Goal: Complete application form: Complete application form

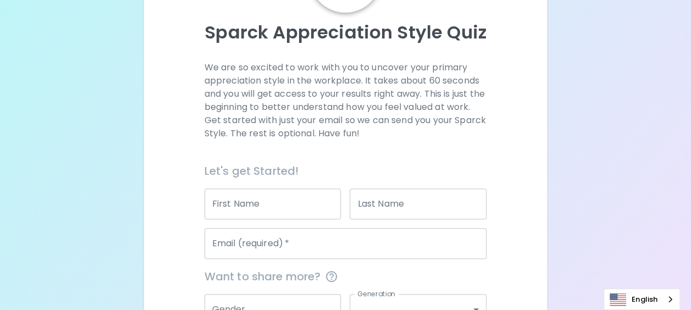
scroll to position [220, 0]
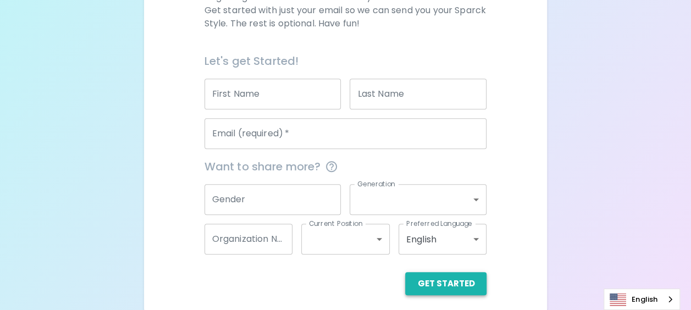
click at [448, 282] on button "Get Started" at bounding box center [445, 283] width 81 height 23
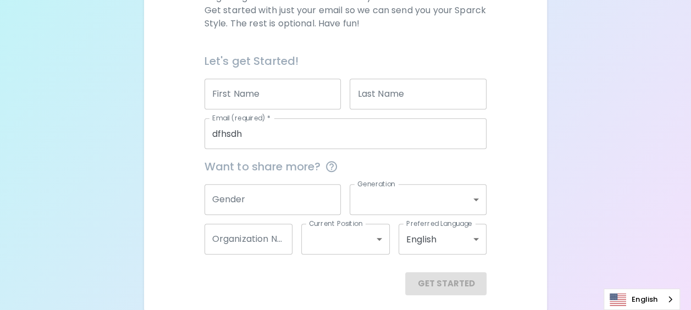
click at [327, 293] on div "Get Started" at bounding box center [346, 283] width 283 height 23
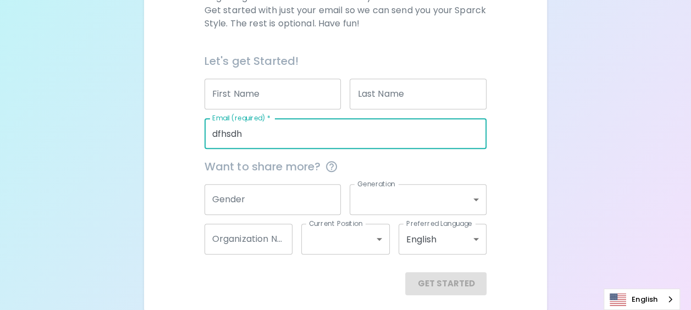
click at [269, 141] on input "dfhsdh" at bounding box center [346, 133] width 283 height 31
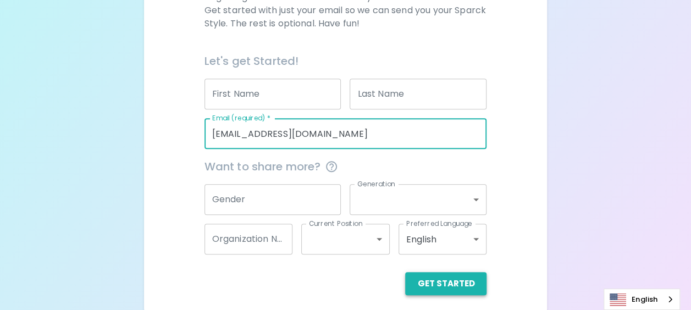
type input "[EMAIL_ADDRESS][DOMAIN_NAME]"
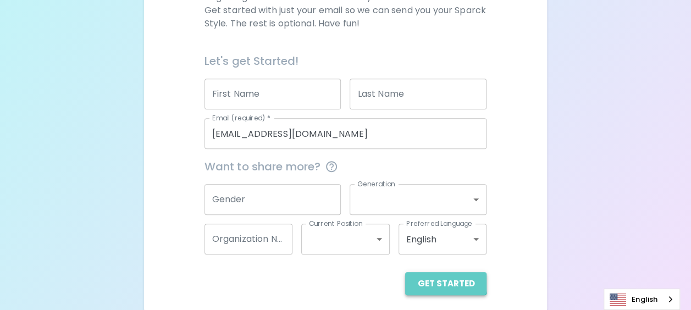
click at [448, 281] on button "Get Started" at bounding box center [445, 283] width 81 height 23
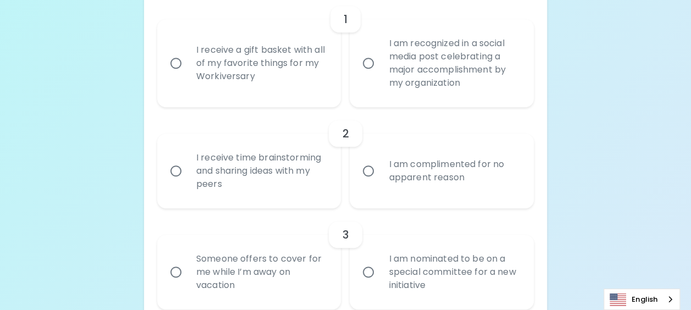
scroll to position [216, 0]
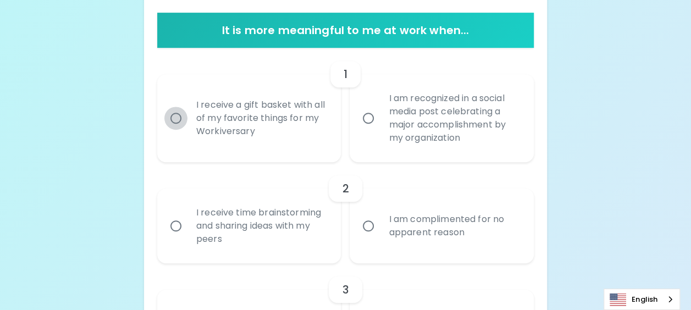
click at [175, 119] on input "I receive a gift basket with all of my favorite things for my Workiversary" at bounding box center [175, 118] width 23 height 23
radio input "true"
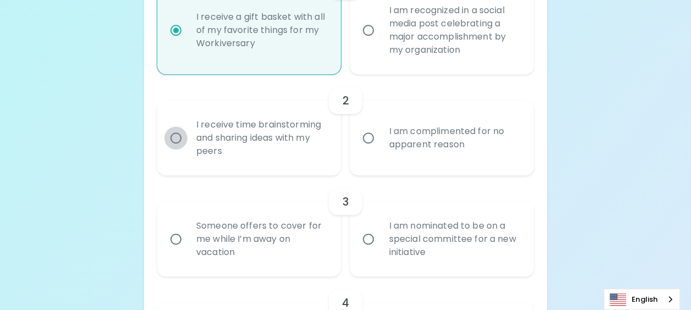
click at [177, 137] on input "I receive time brainstorming and sharing ideas with my peers" at bounding box center [175, 137] width 23 height 23
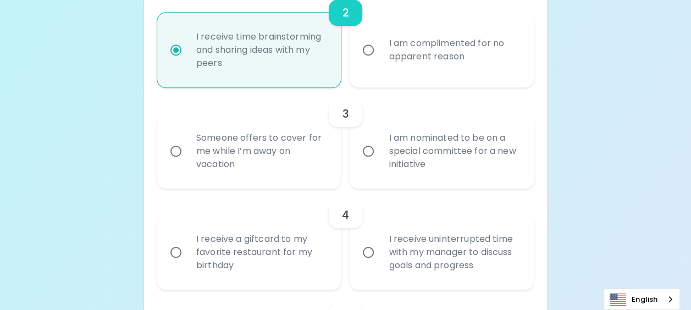
radio input "true"
click at [369, 153] on input "I am nominated to be on a special committee for a new initiative" at bounding box center [368, 151] width 23 height 23
radio input "false"
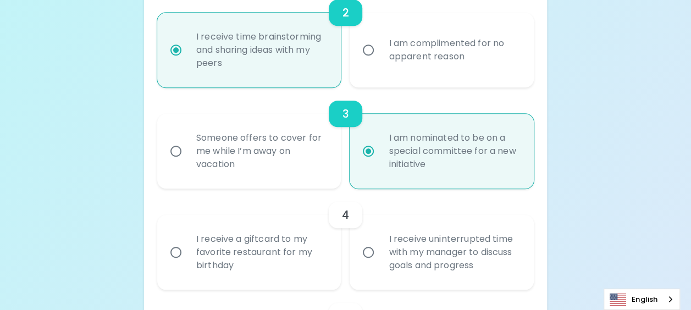
scroll to position [479, 0]
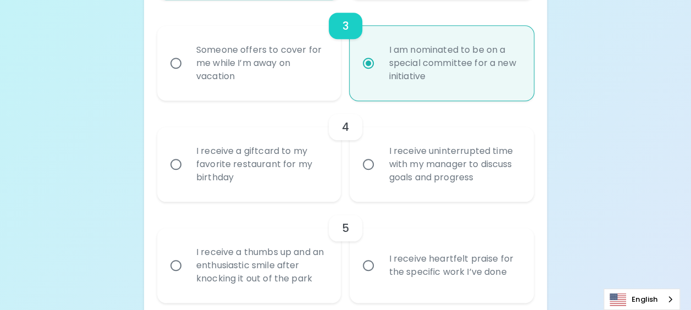
radio input "true"
click at [178, 163] on input "I receive a giftcard to my favorite restaurant for my birthday" at bounding box center [175, 164] width 23 height 23
radio input "false"
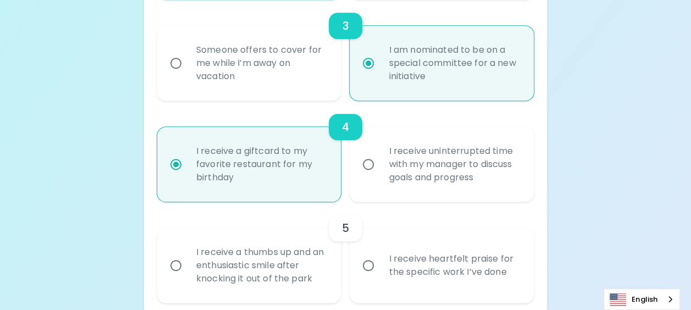
scroll to position [567, 0]
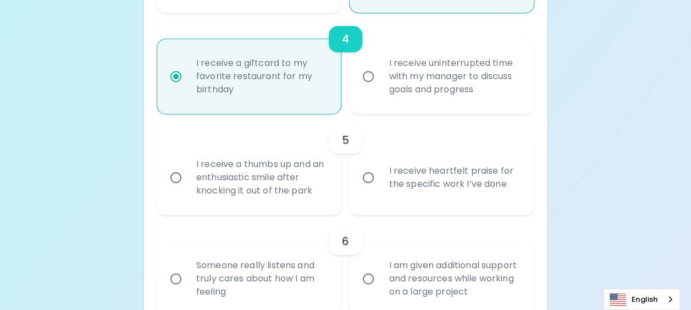
radio input "true"
click at [368, 179] on input "I receive heartfelt praise for the specific work I’ve done" at bounding box center [368, 177] width 23 height 23
radio input "false"
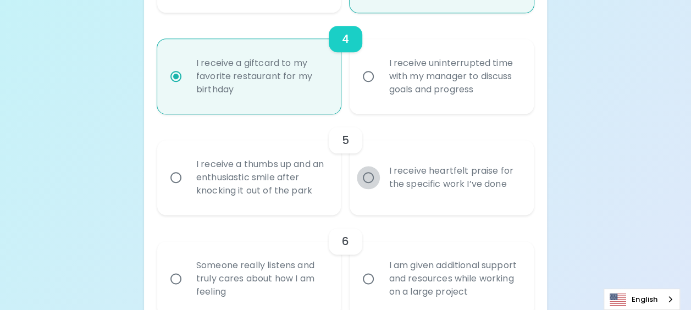
scroll to position [655, 0]
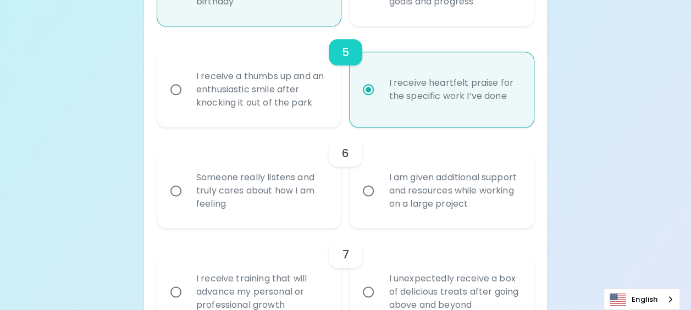
radio input "true"
click at [175, 188] on input "Someone really listens and truly cares about how I am feeling" at bounding box center [175, 190] width 23 height 23
radio input "false"
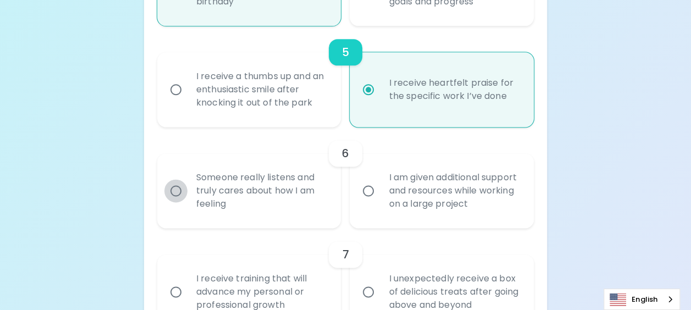
radio input "false"
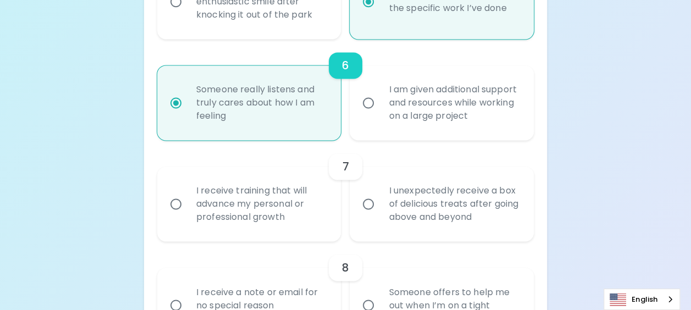
radio input "true"
click at [173, 202] on input "I receive training that will advance my personal or professional growth" at bounding box center [175, 203] width 23 height 23
radio input "false"
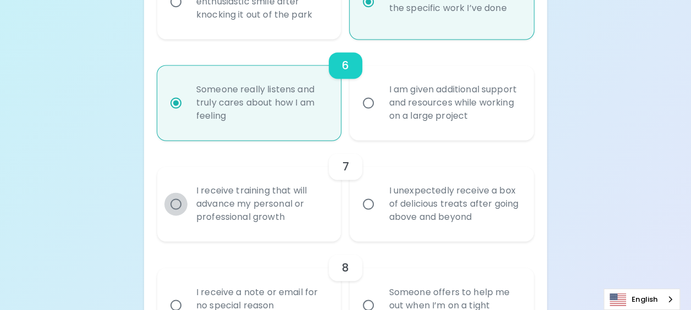
radio input "false"
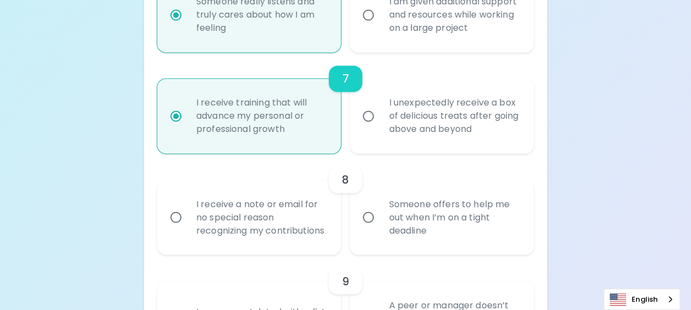
radio input "true"
click at [179, 219] on input "I receive a note or email for no special reason recognizing my contributions" at bounding box center [175, 217] width 23 height 23
radio input "false"
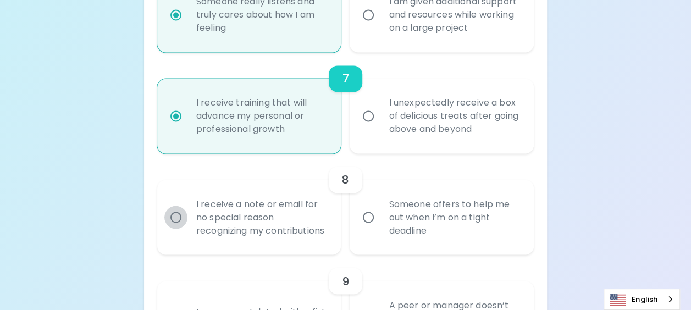
radio input "false"
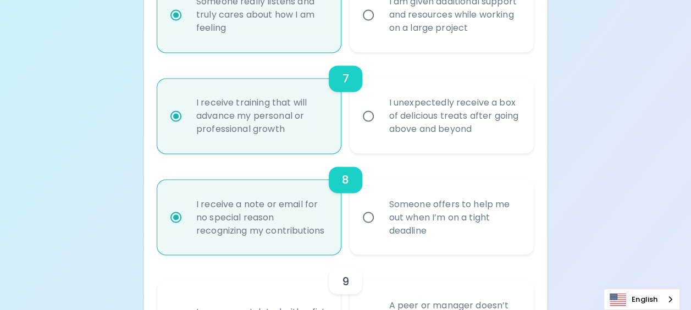
scroll to position [919, 0]
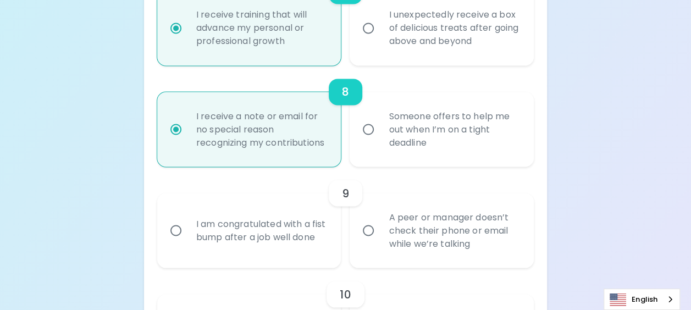
radio input "true"
click at [367, 242] on input "A peer or manager doesn’t check their phone or email while we’re talking" at bounding box center [368, 230] width 23 height 23
radio input "false"
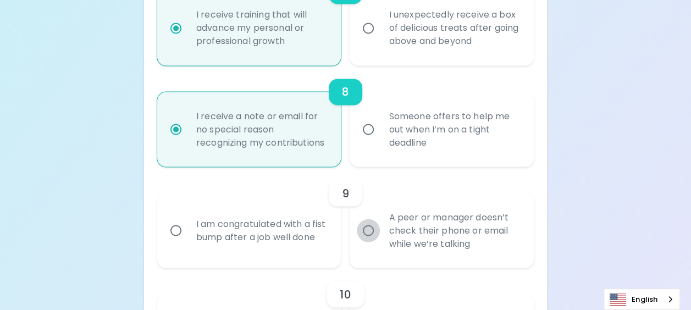
radio input "false"
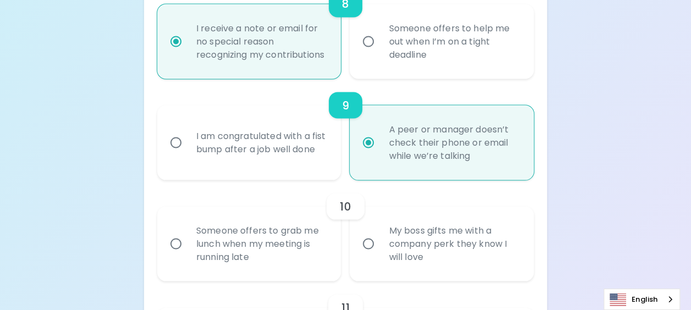
radio input "true"
click at [368, 255] on input "My boss gifts me with a company perk they know I will love" at bounding box center [368, 243] width 23 height 23
radio input "false"
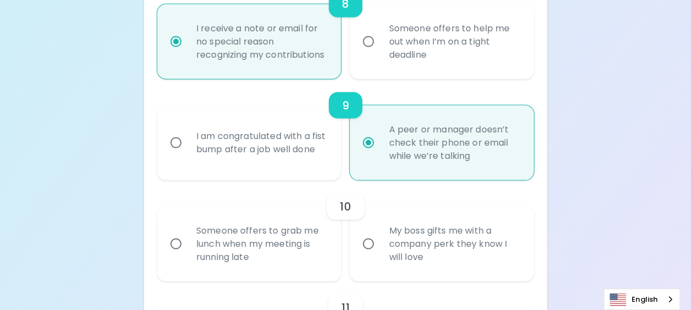
radio input "false"
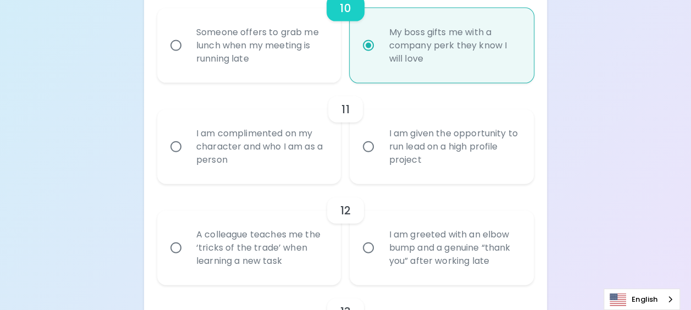
scroll to position [1260, 0]
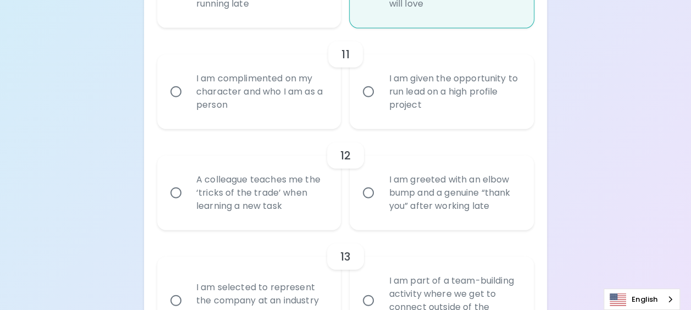
radio input "true"
click at [176, 102] on input "I am complimented on my character and who I am as a person" at bounding box center [175, 91] width 23 height 23
radio input "false"
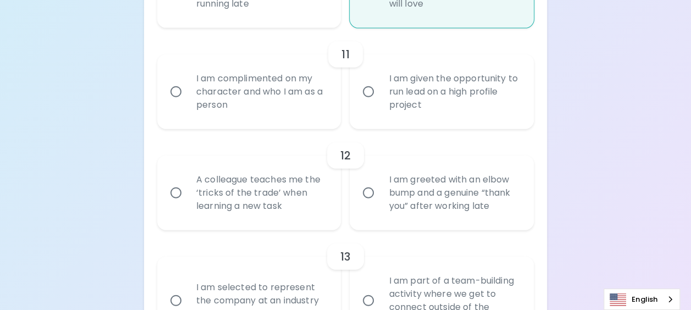
radio input "false"
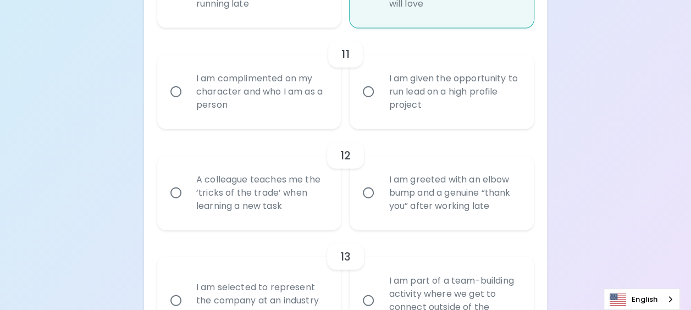
radio input "false"
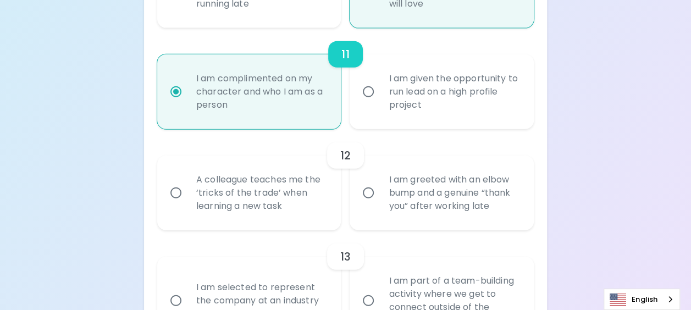
scroll to position [1348, 0]
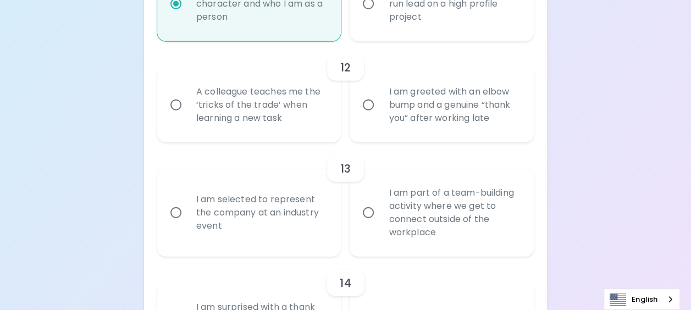
radio input "true"
click at [176, 116] on input "A colleague teaches me the ‘tricks of the trade’ when learning a new task" at bounding box center [175, 104] width 23 height 23
radio input "false"
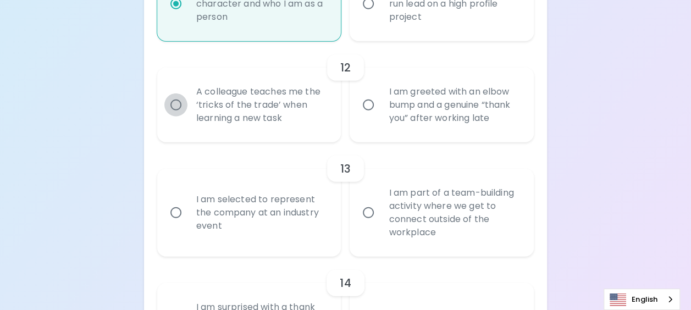
radio input "false"
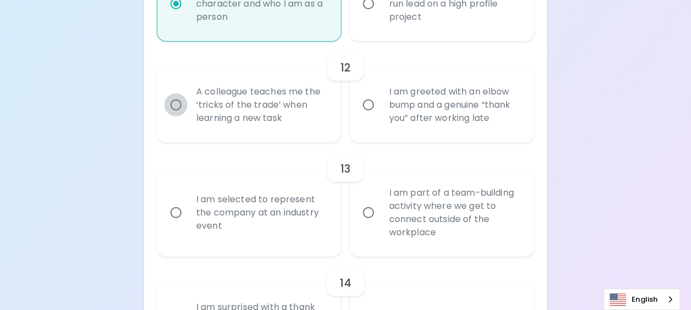
radio input "false"
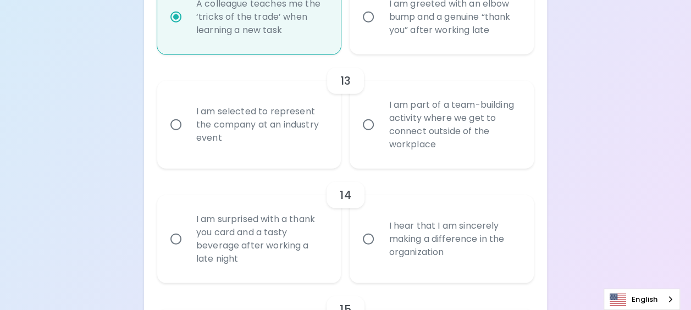
radio input "true"
click at [180, 136] on input "I am selected to represent the company at an industry event" at bounding box center [175, 124] width 23 height 23
radio input "false"
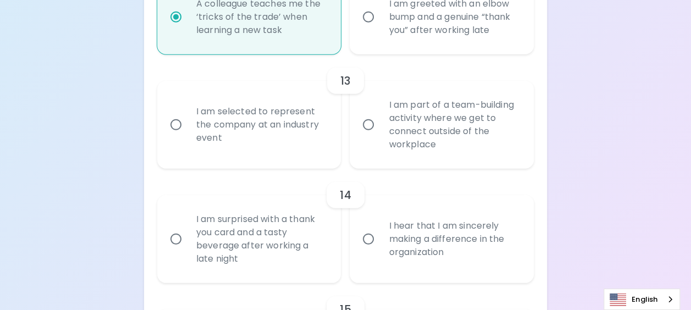
radio input "false"
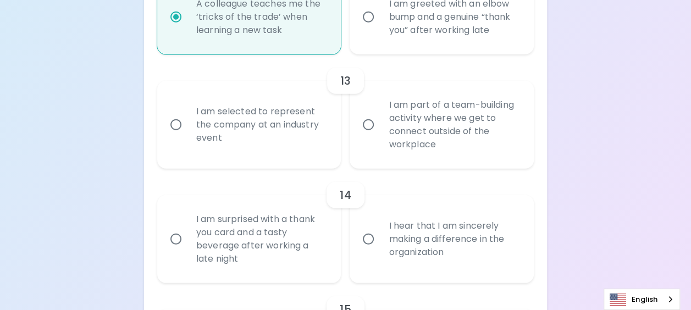
radio input "false"
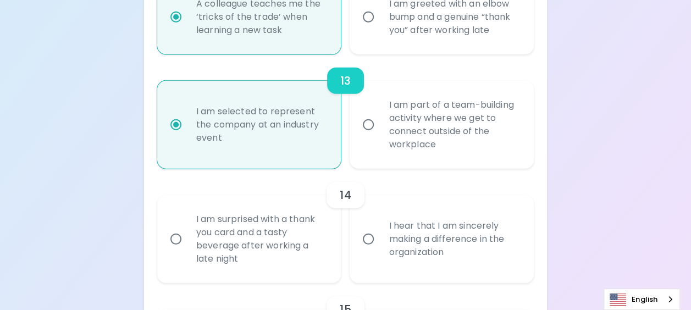
scroll to position [1524, 0]
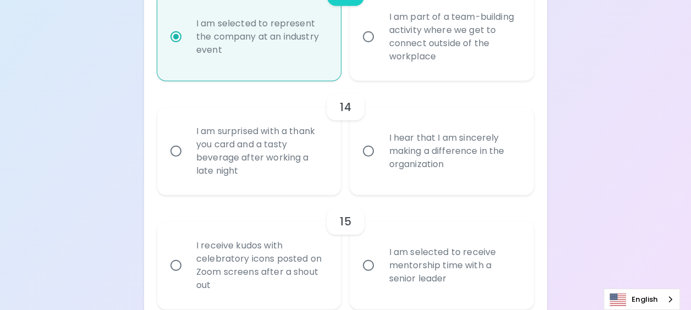
radio input "true"
click at [179, 161] on input "I am surprised with a thank you card and a tasty beverage after working a late …" at bounding box center [175, 151] width 23 height 23
radio input "false"
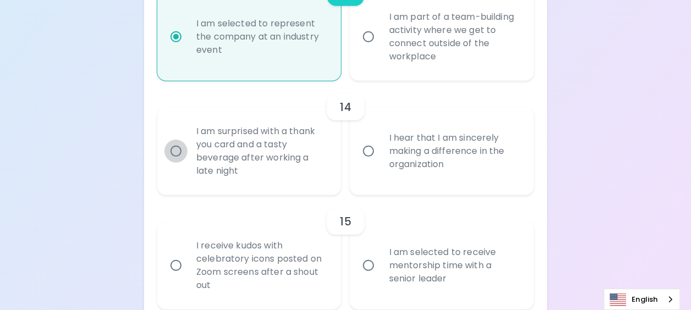
radio input "false"
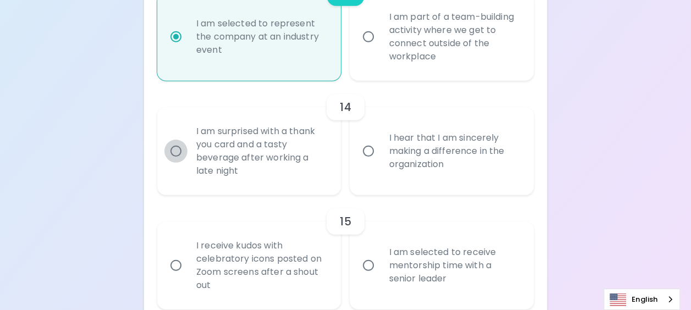
radio input "false"
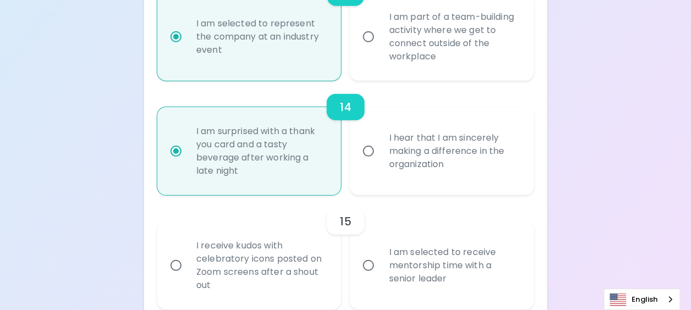
scroll to position [1590, 0]
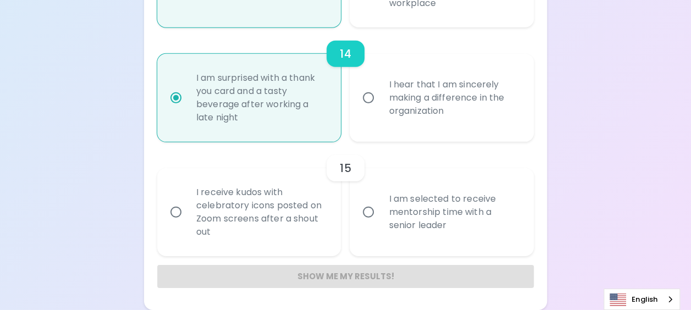
radio input "true"
click at [373, 211] on input "I am selected to receive mentorship time with a senior leader" at bounding box center [368, 212] width 23 height 23
radio input "false"
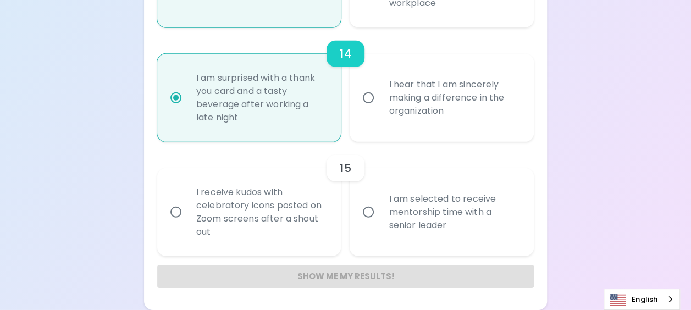
radio input "false"
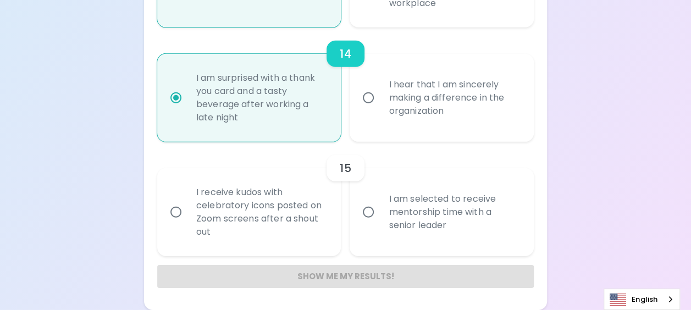
radio input "false"
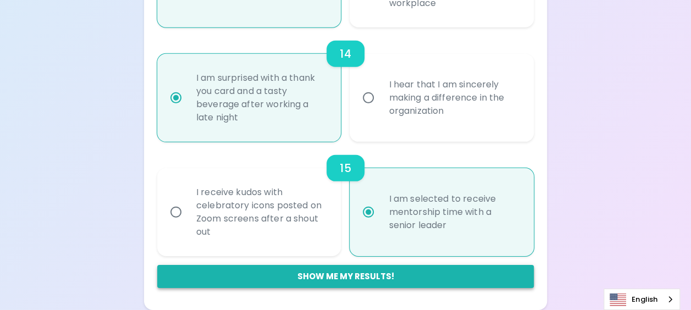
radio input "true"
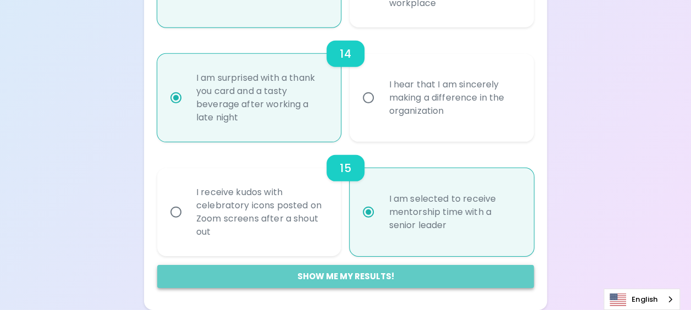
click at [360, 276] on button "Show me my results!" at bounding box center [345, 276] width 377 height 23
radio input "false"
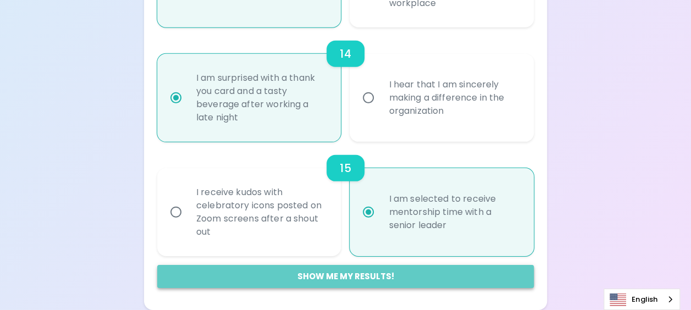
radio input "false"
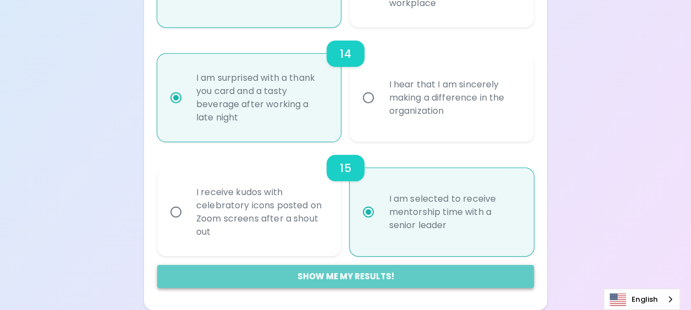
radio input "false"
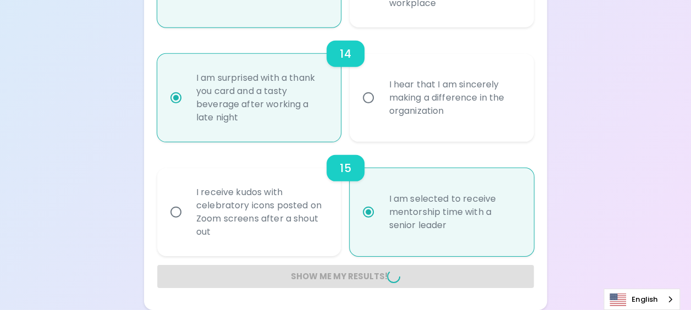
radio input "false"
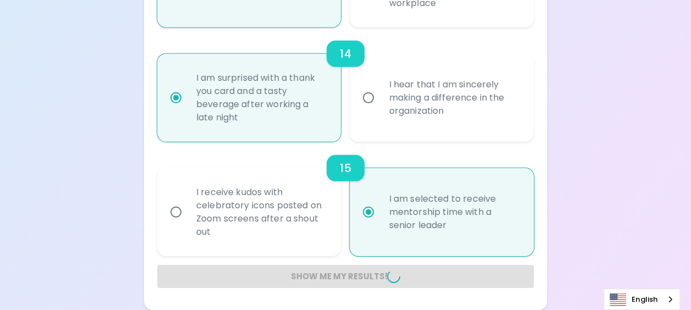
radio input "false"
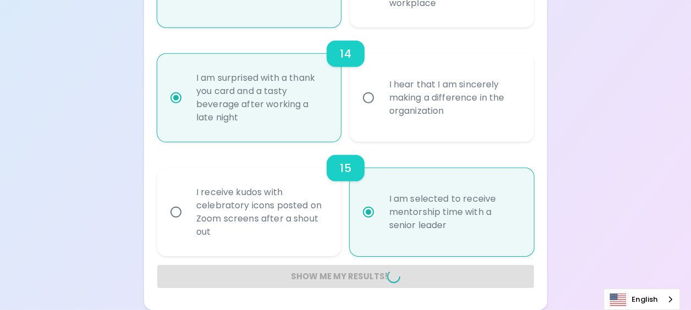
radio input "false"
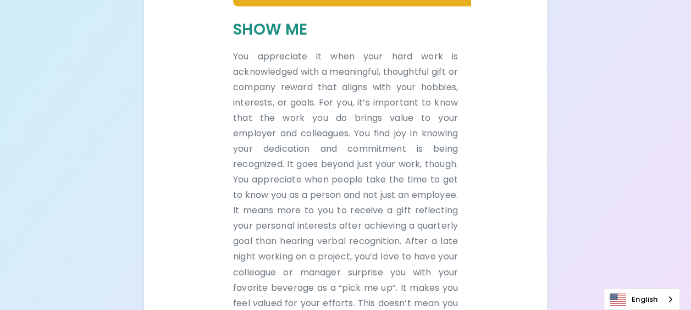
scroll to position [885, 0]
